Goal: Check status: Check status

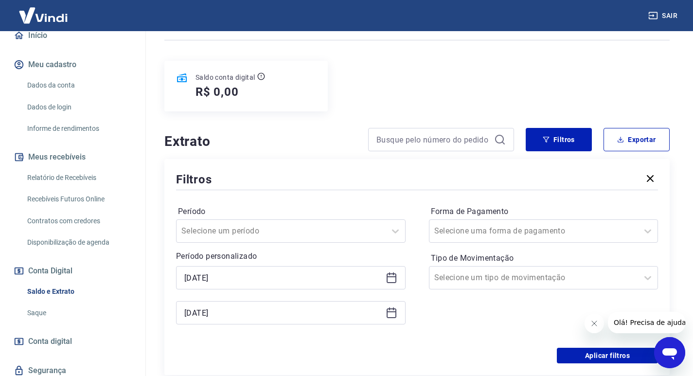
scroll to position [146, 0]
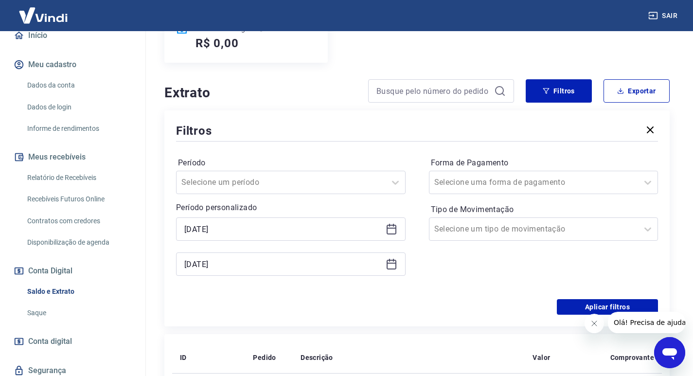
click at [394, 231] on icon at bounding box center [392, 229] width 12 height 12
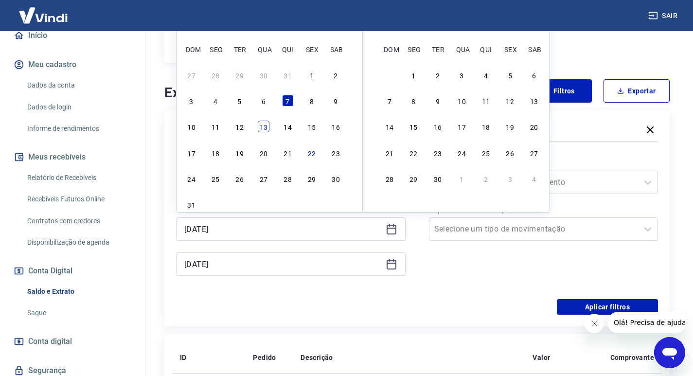
click at [260, 127] on div "13" at bounding box center [264, 127] width 12 height 12
type input "[DATE]"
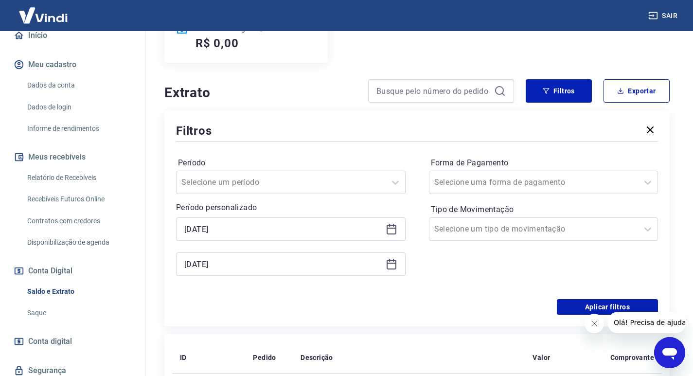
click at [391, 269] on icon at bounding box center [392, 265] width 10 height 10
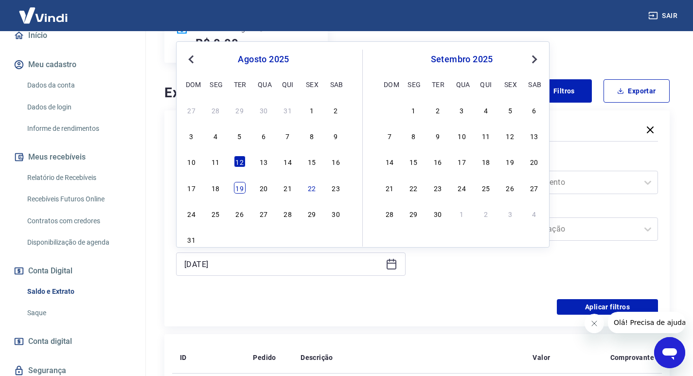
click at [242, 187] on div "19" at bounding box center [240, 188] width 12 height 12
type input "[DATE]"
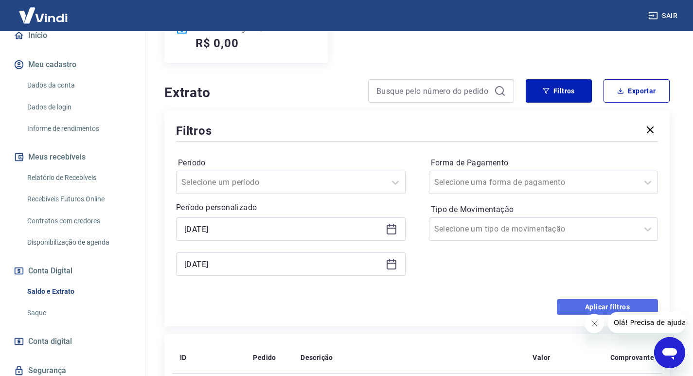
click at [617, 304] on button "Aplicar filtros" at bounding box center [607, 307] width 101 height 16
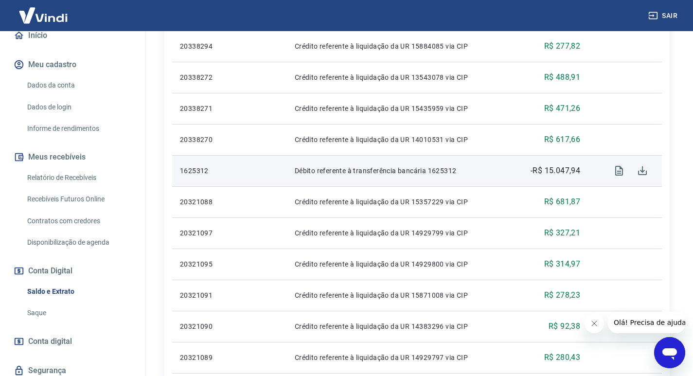
scroll to position [674, 0]
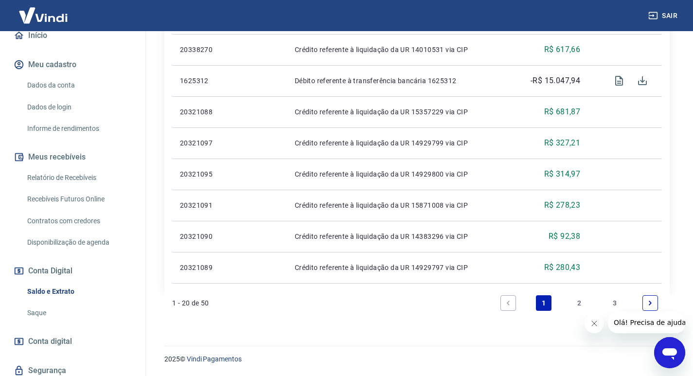
click at [580, 298] on link "2" at bounding box center [580, 303] width 16 height 16
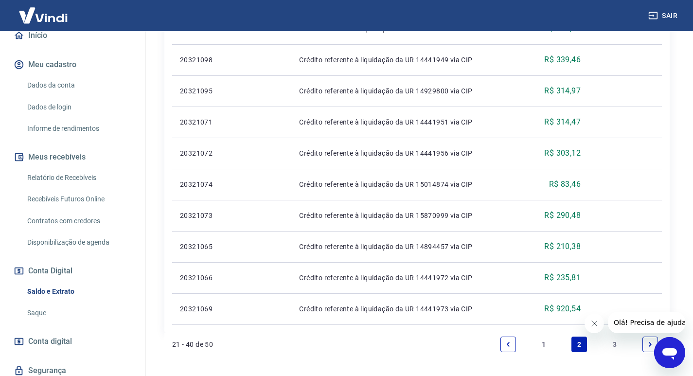
scroll to position [674, 0]
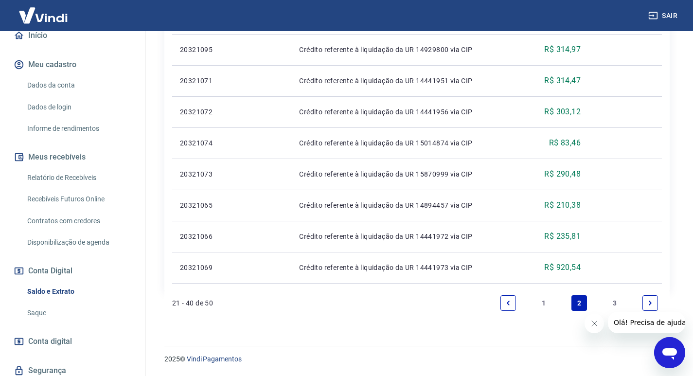
click at [618, 301] on link "3" at bounding box center [615, 303] width 16 height 16
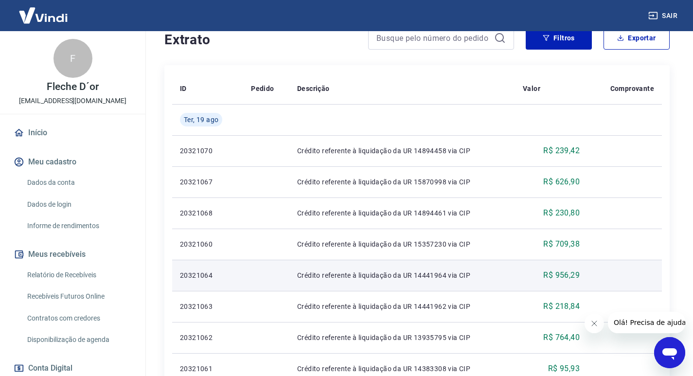
scroll to position [4, 0]
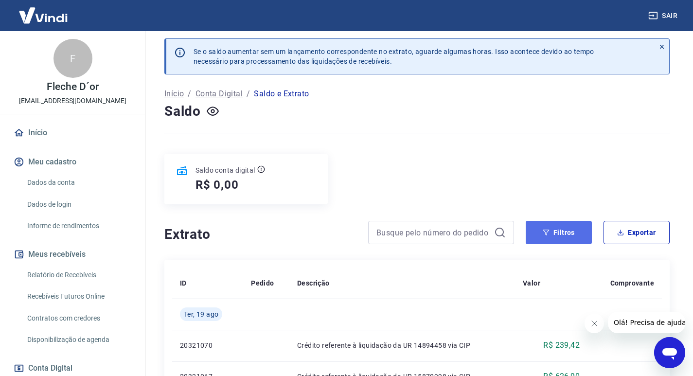
click at [573, 234] on button "Filtros" at bounding box center [559, 232] width 66 height 23
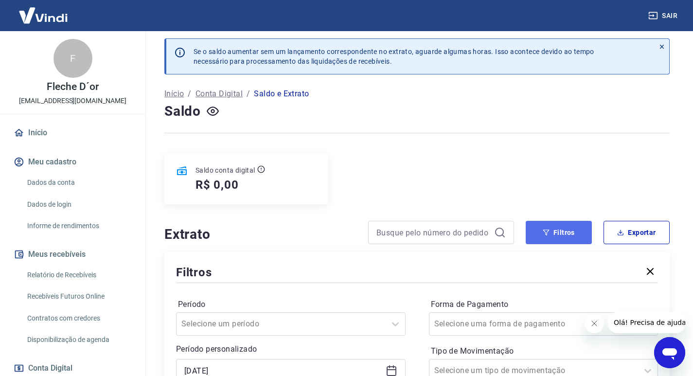
click at [573, 234] on button "Filtros" at bounding box center [559, 232] width 66 height 23
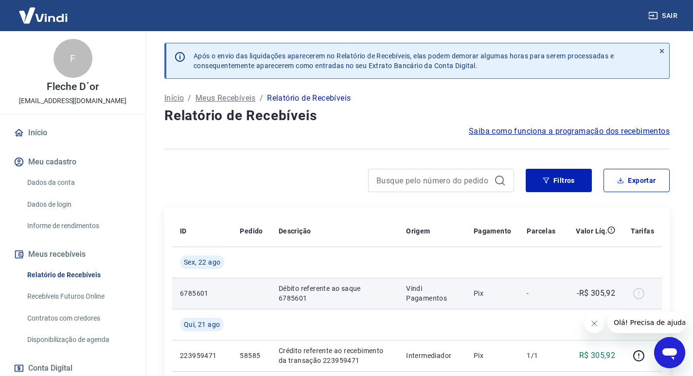
scroll to position [146, 0]
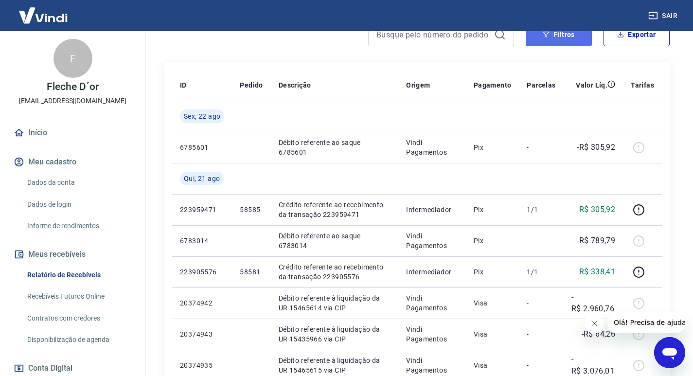
click at [556, 37] on button "Filtros" at bounding box center [559, 34] width 66 height 23
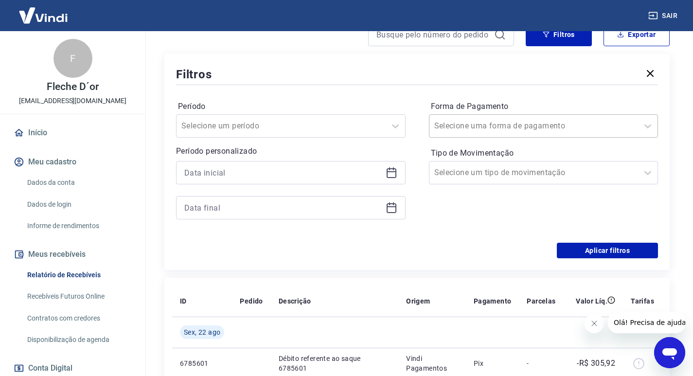
click at [531, 131] on div at bounding box center [533, 126] width 199 height 14
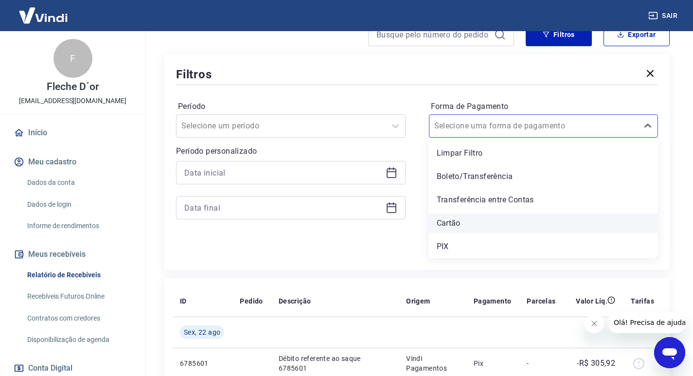
click at [464, 216] on div "Cartão" at bounding box center [544, 223] width 230 height 19
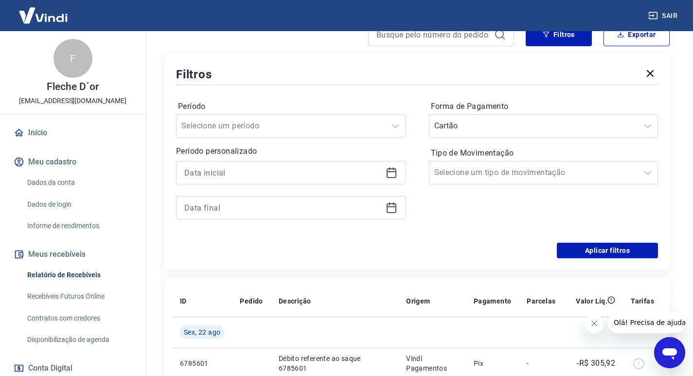
click at [390, 172] on icon at bounding box center [392, 171] width 10 height 1
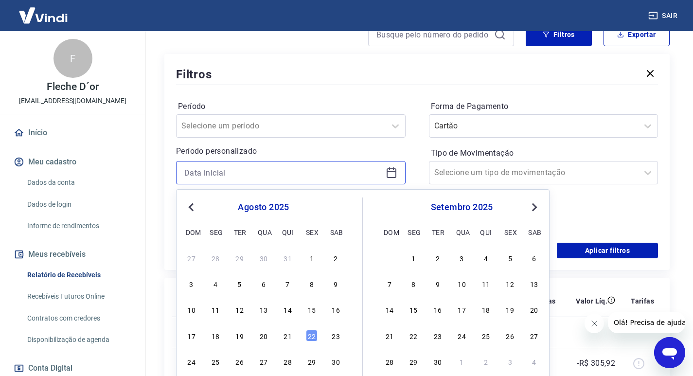
scroll to position [243, 0]
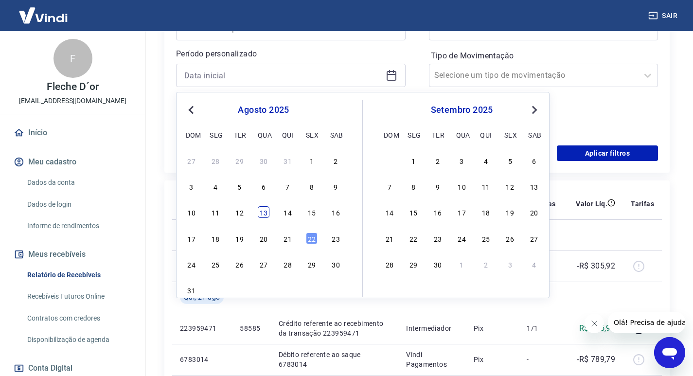
click at [265, 212] on div "13" at bounding box center [264, 212] width 12 height 12
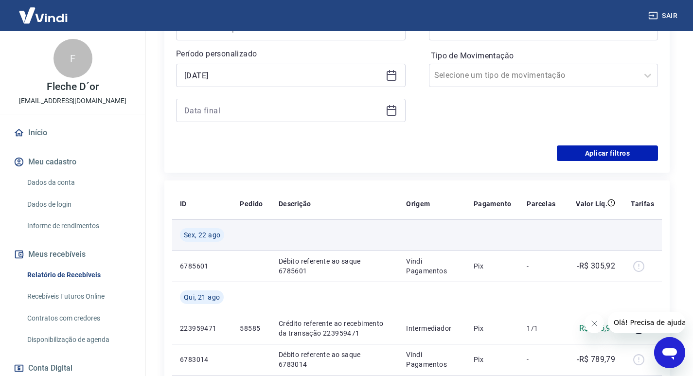
type input "[DATE]"
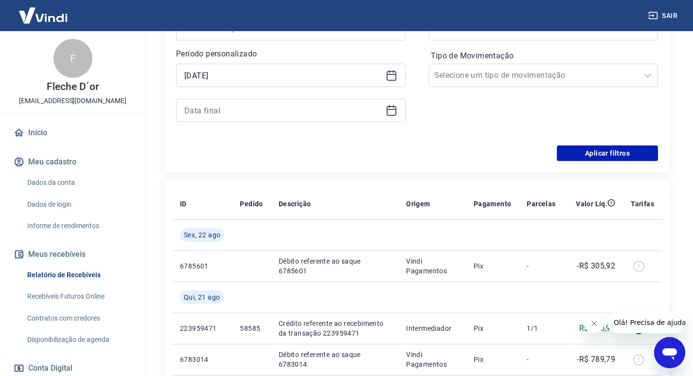
click at [390, 112] on icon at bounding box center [392, 111] width 12 height 12
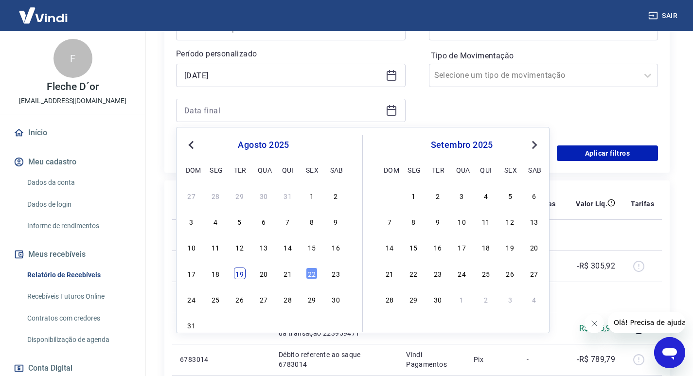
drag, startPoint x: 246, startPoint y: 276, endPoint x: 240, endPoint y: 274, distance: 5.7
click at [245, 276] on div "17 18 19 20 21 22 23" at bounding box center [263, 273] width 159 height 14
click at [240, 274] on div "19" at bounding box center [240, 274] width 12 height 12
type input "[DATE]"
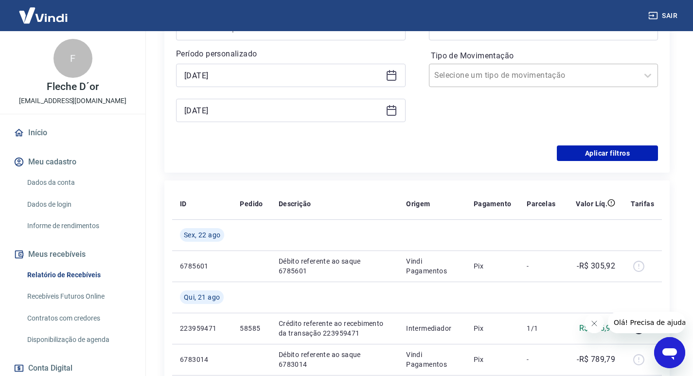
click at [509, 75] on input "Tipo de Movimentação" at bounding box center [483, 76] width 98 height 12
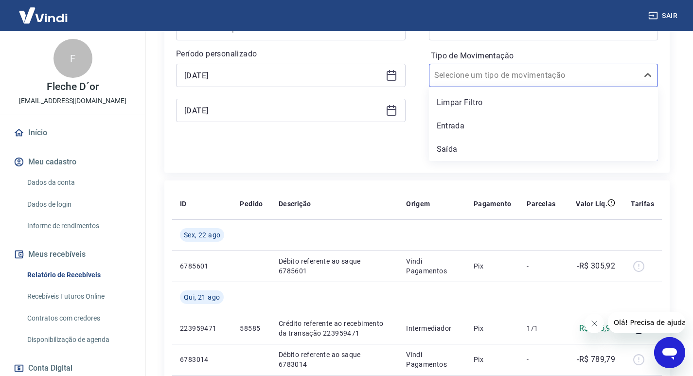
click at [667, 94] on div "Filtros Período Selecione um período Período personalizado Selected date: [DATE…" at bounding box center [416, 65] width 505 height 216
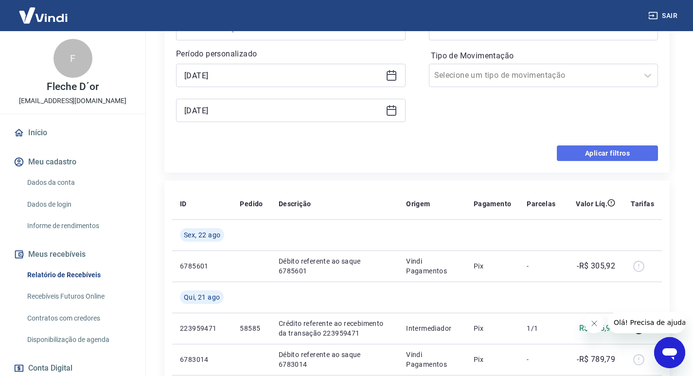
click at [622, 155] on button "Aplicar filtros" at bounding box center [607, 153] width 101 height 16
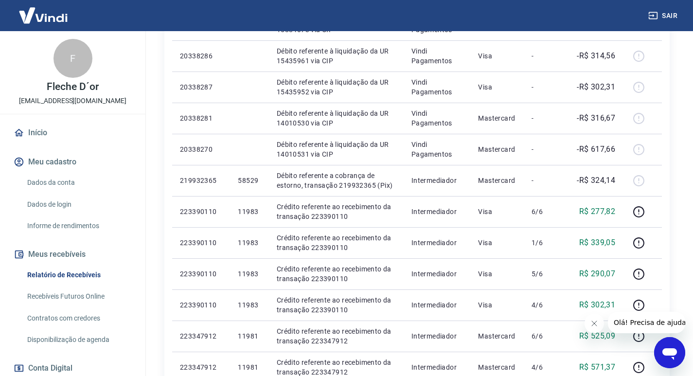
scroll to position [684, 0]
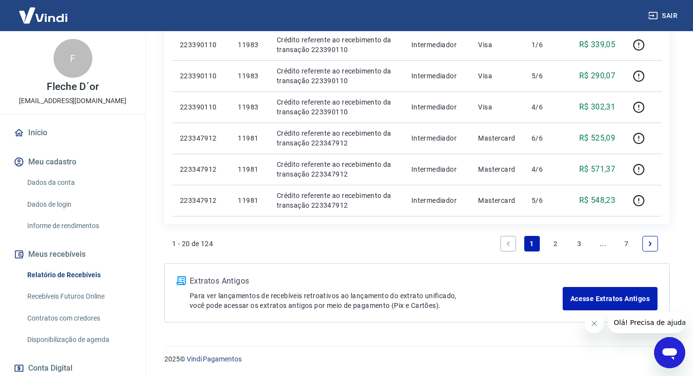
click at [550, 243] on link "2" at bounding box center [556, 244] width 16 height 16
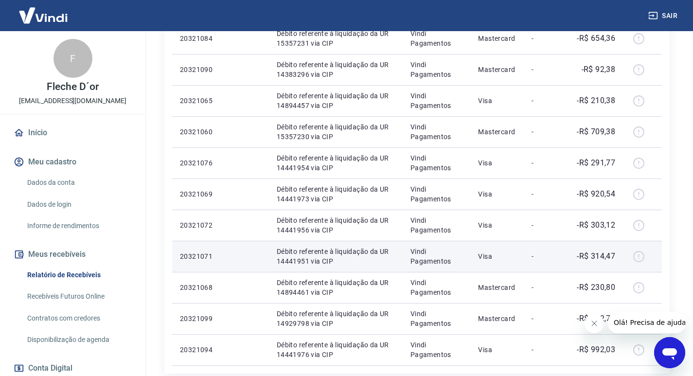
scroll to position [632, 0]
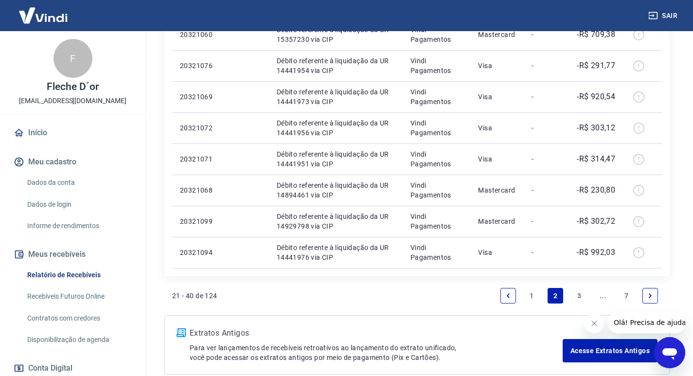
click at [582, 294] on link "3" at bounding box center [580, 296] width 16 height 16
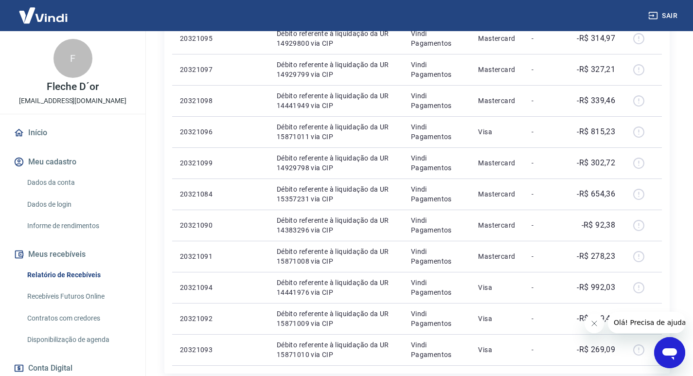
scroll to position [681, 0]
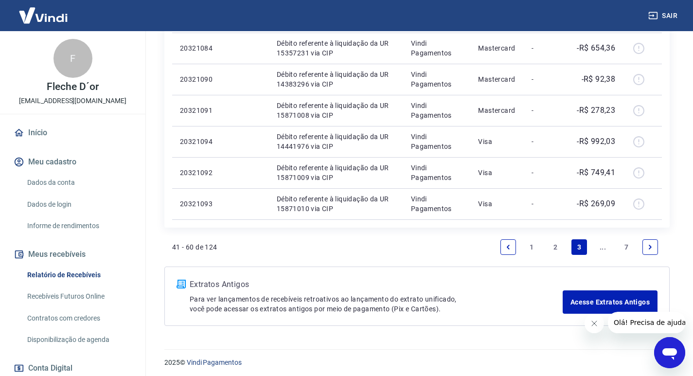
click at [653, 248] on icon "Next page" at bounding box center [650, 247] width 7 height 7
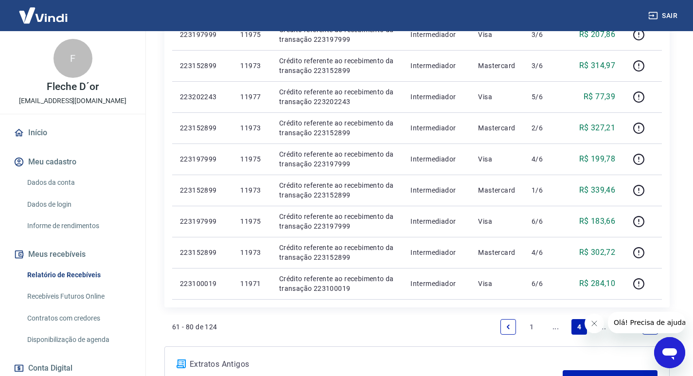
scroll to position [716, 0]
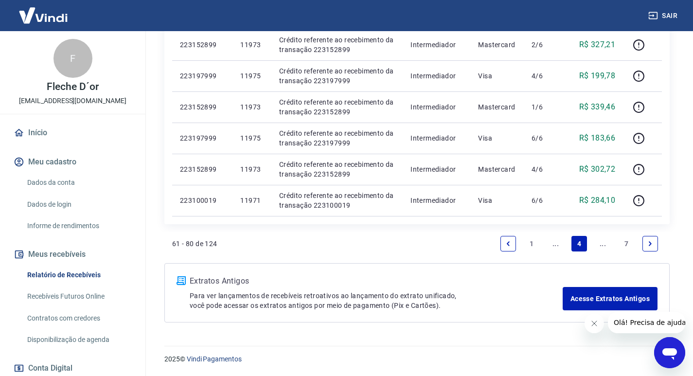
click at [649, 245] on icon "Next page" at bounding box center [650, 243] width 7 height 7
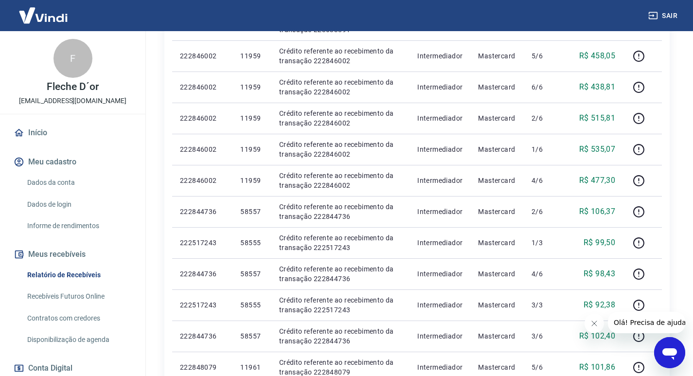
scroll to position [632, 0]
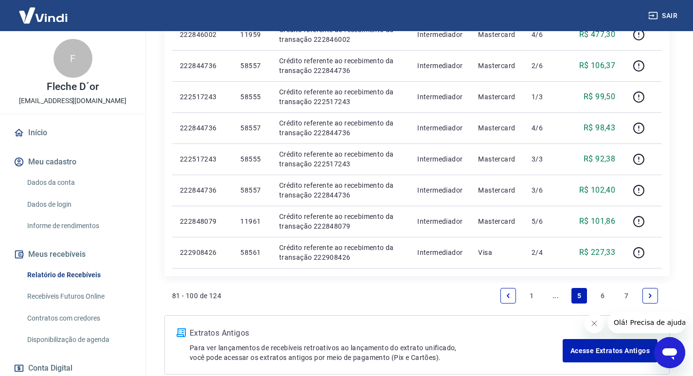
click at [661, 294] on li "Pagination" at bounding box center [650, 295] width 23 height 23
click at [647, 294] on icon "Next page" at bounding box center [650, 295] width 7 height 7
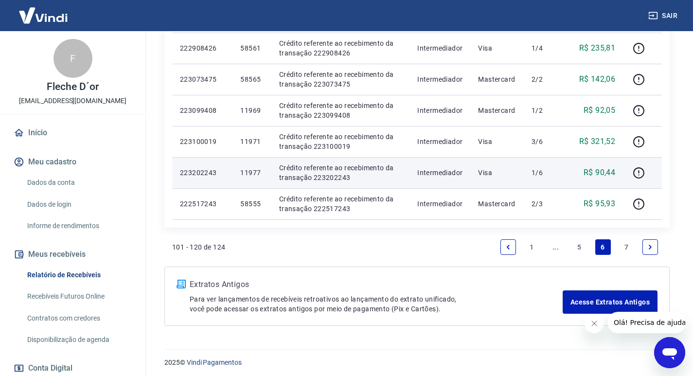
scroll to position [684, 0]
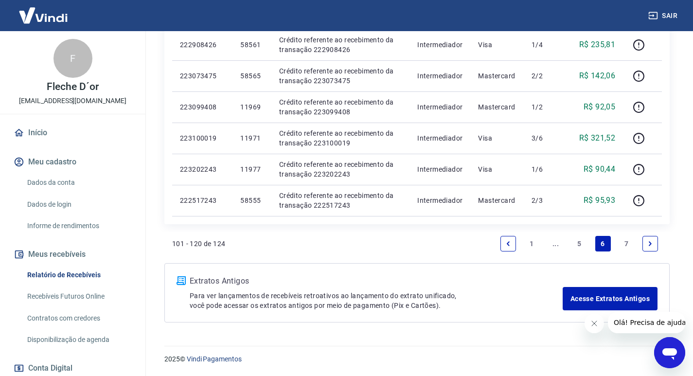
click at [642, 245] on li "Pagination" at bounding box center [650, 243] width 23 height 23
click at [647, 244] on icon "Next page" at bounding box center [650, 243] width 7 height 7
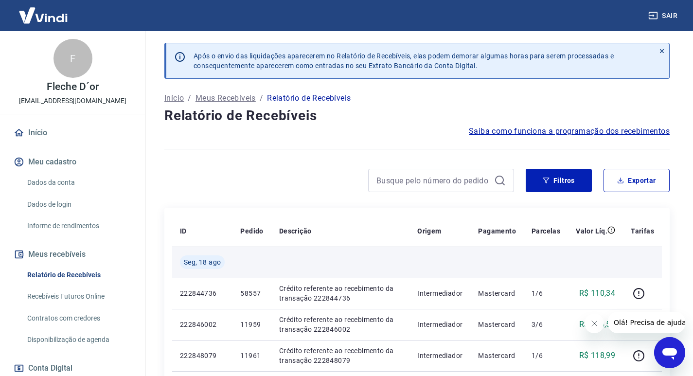
scroll to position [146, 0]
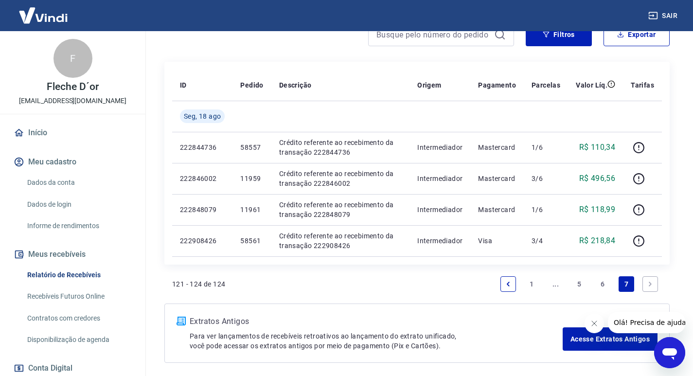
click at [657, 285] on link "Next page" at bounding box center [651, 284] width 16 height 16
